Goal: Navigation & Orientation: Find specific page/section

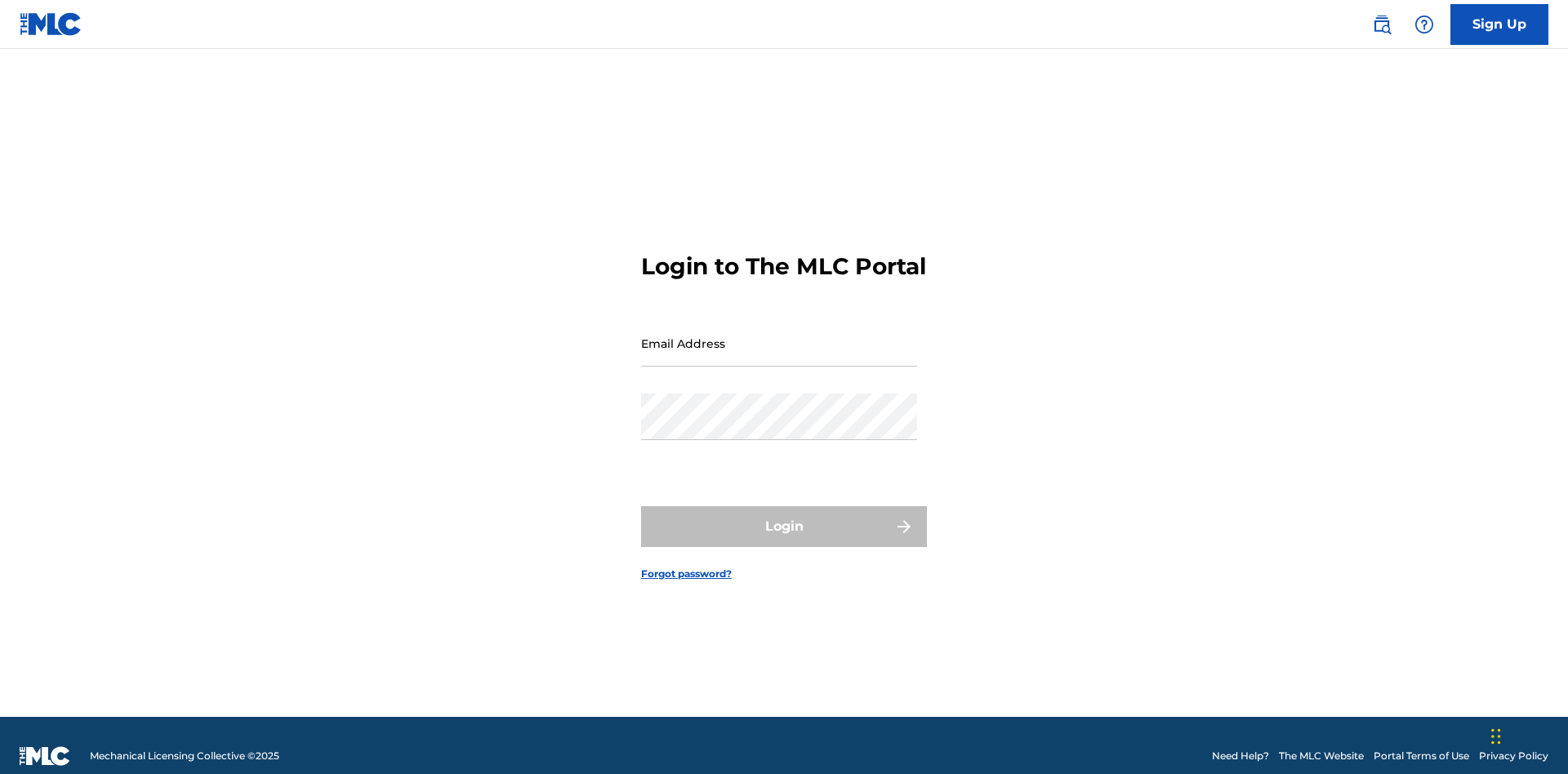
scroll to position [22, 0]
click at [779, 336] on input "Email Address" at bounding box center [779, 343] width 276 height 46
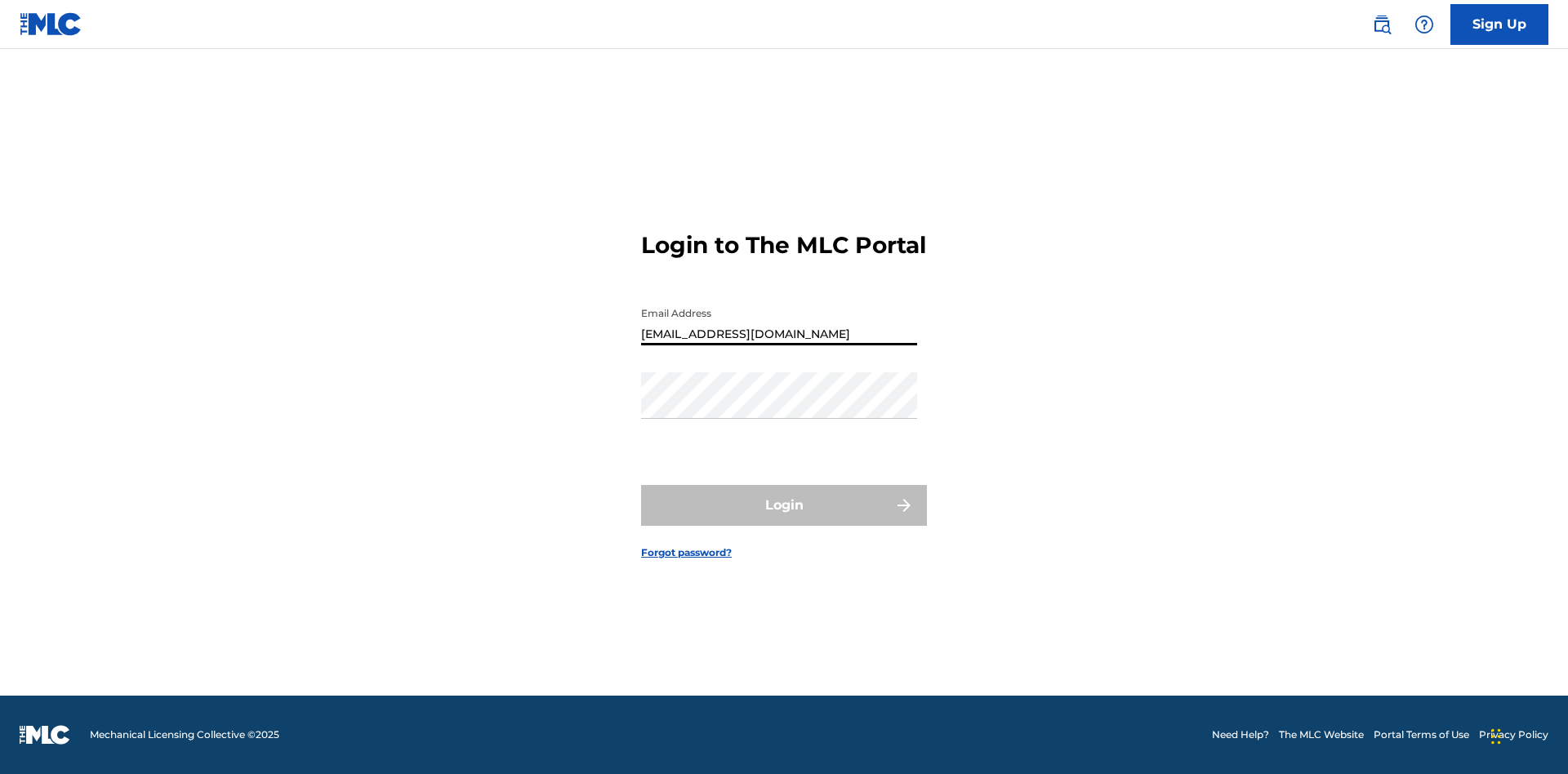
type input "Prince.McTesterson@gmail.com"
click at [784, 519] on button "Login" at bounding box center [784, 504] width 285 height 41
